Goal: Download file/media

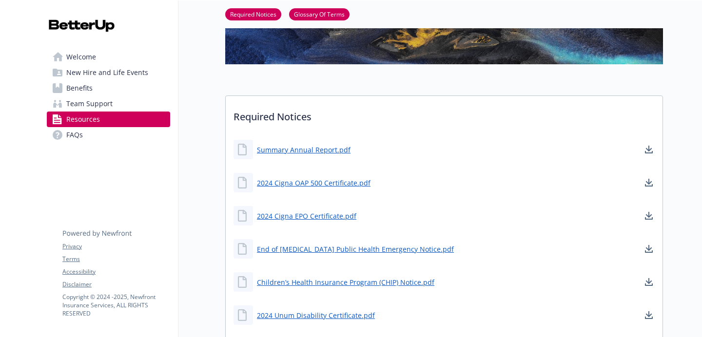
scroll to position [82, 0]
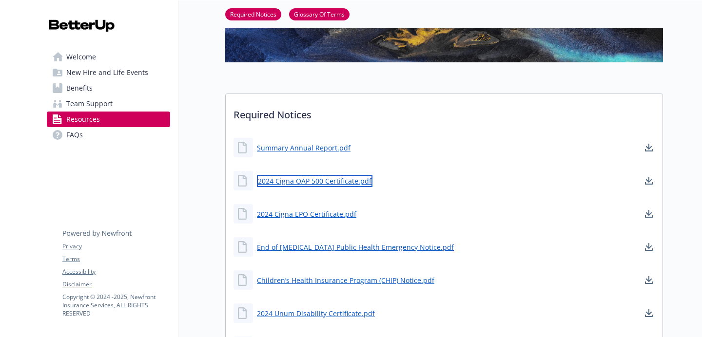
click at [306, 183] on link "2024 Cigna OAP 500 Certificate.pdf" at bounding box center [314, 181] width 115 height 12
